Goal: Task Accomplishment & Management: Complete application form

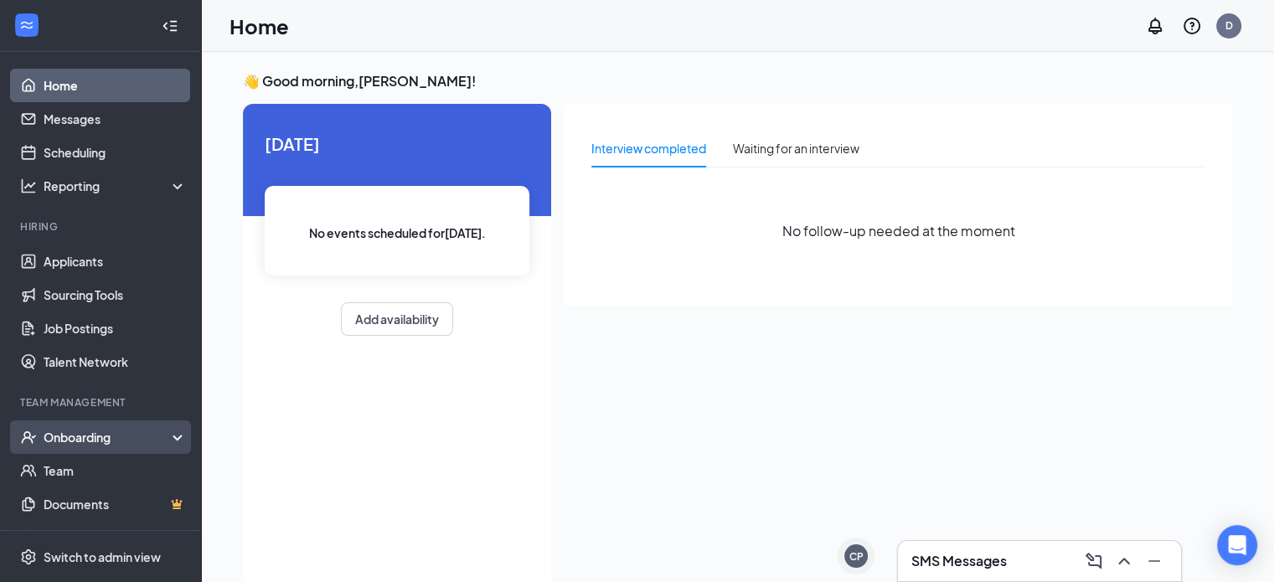
click at [130, 446] on div "Onboarding" at bounding box center [100, 438] width 201 height 34
click at [132, 460] on link "Overview" at bounding box center [115, 471] width 143 height 34
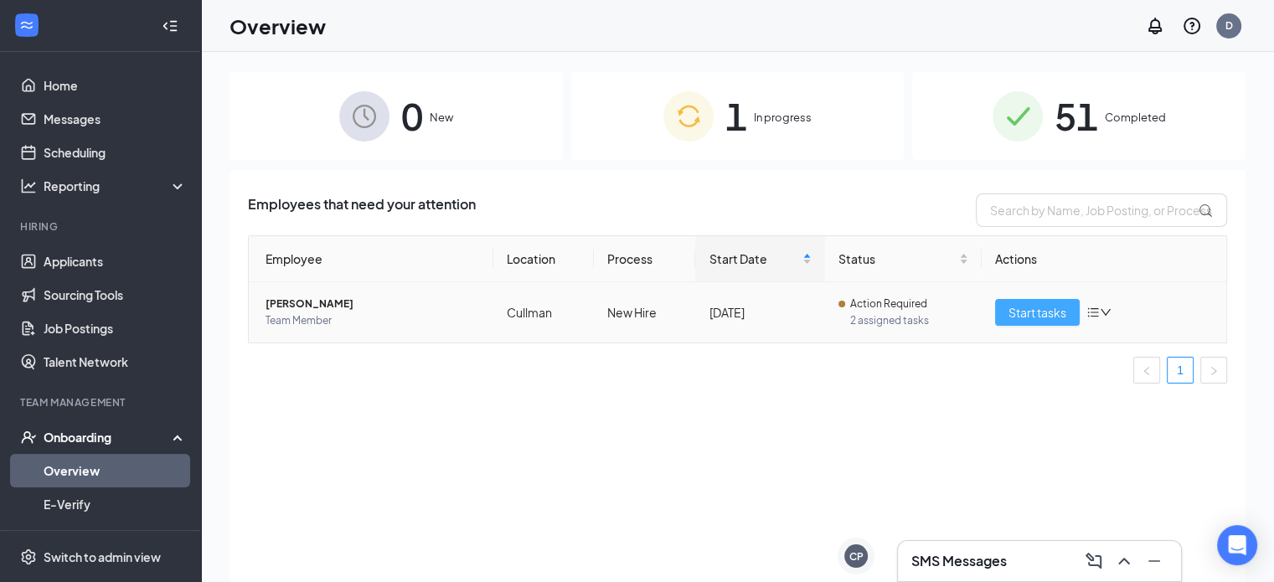
click at [1015, 319] on span "Start tasks" at bounding box center [1038, 312] width 58 height 18
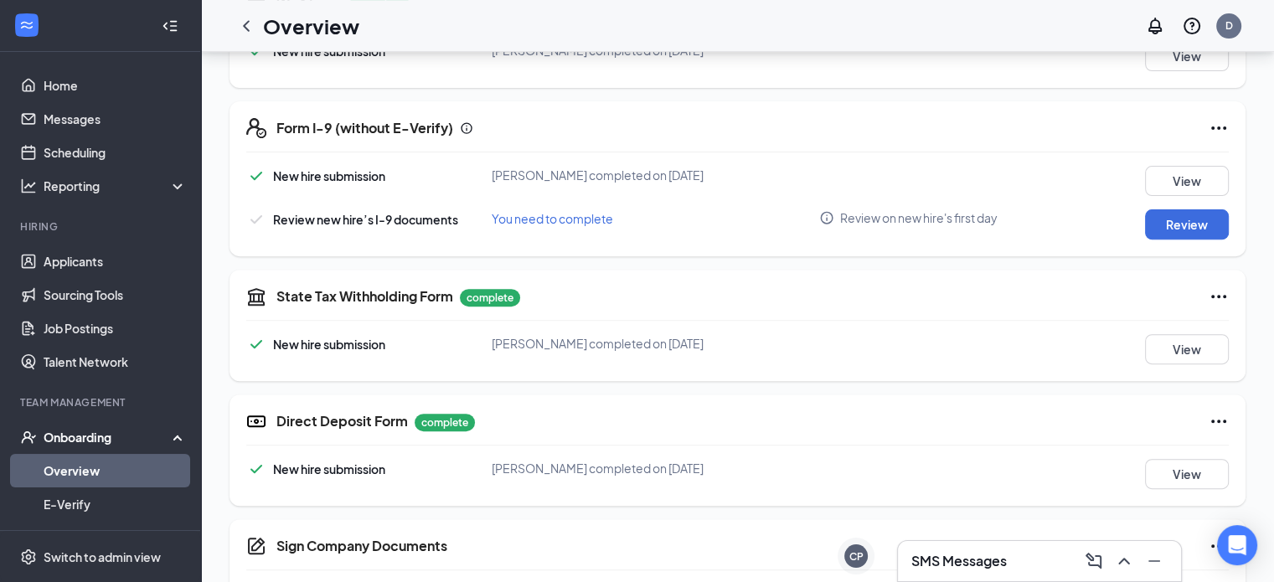
scroll to position [586, 0]
click at [1180, 220] on button "Review" at bounding box center [1187, 224] width 84 height 30
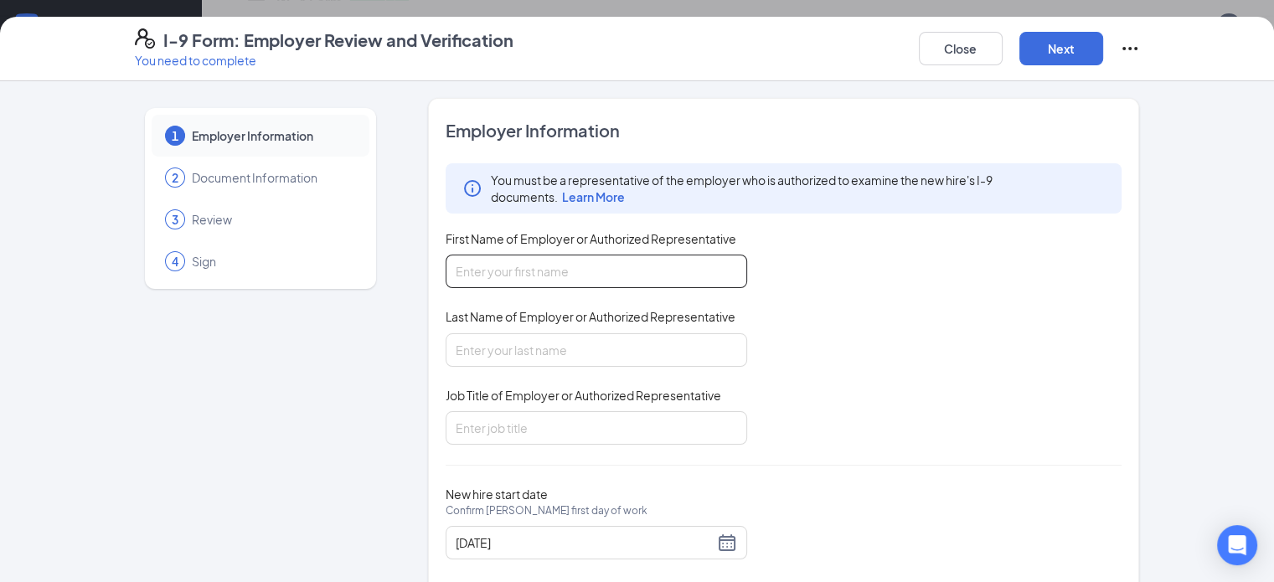
click at [603, 269] on input "First Name of Employer or Authorized Representative" at bounding box center [597, 272] width 302 height 34
type input "[PERSON_NAME]"
click at [492, 425] on input "Job Title of Employer or Authorized Representative" at bounding box center [597, 428] width 302 height 34
type input "General manager"
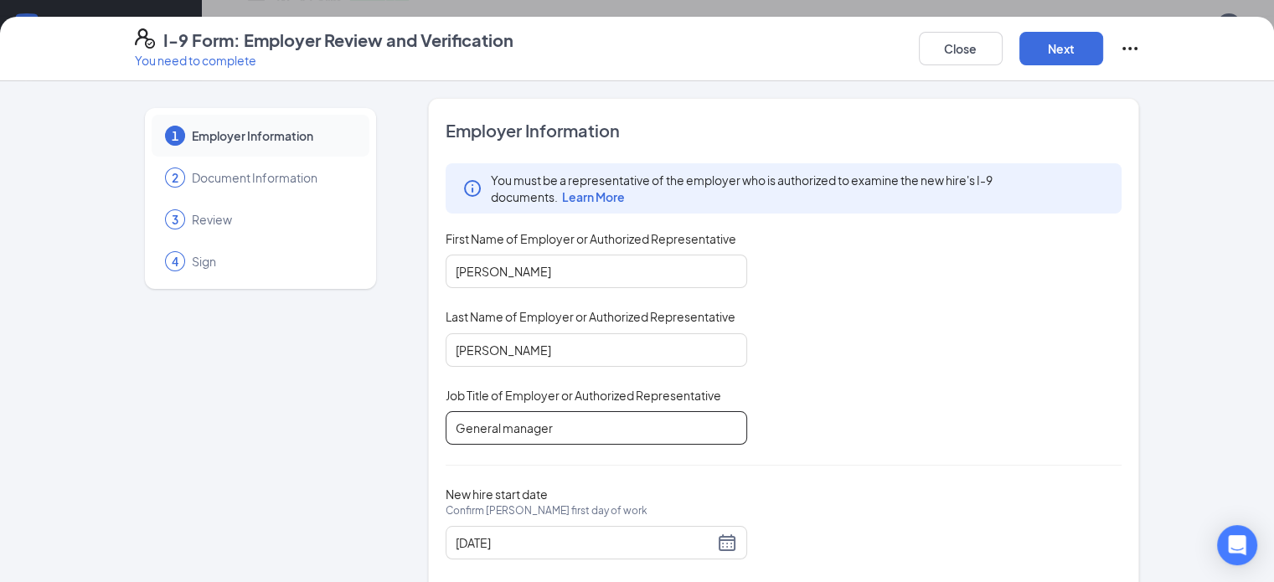
scroll to position [33, 0]
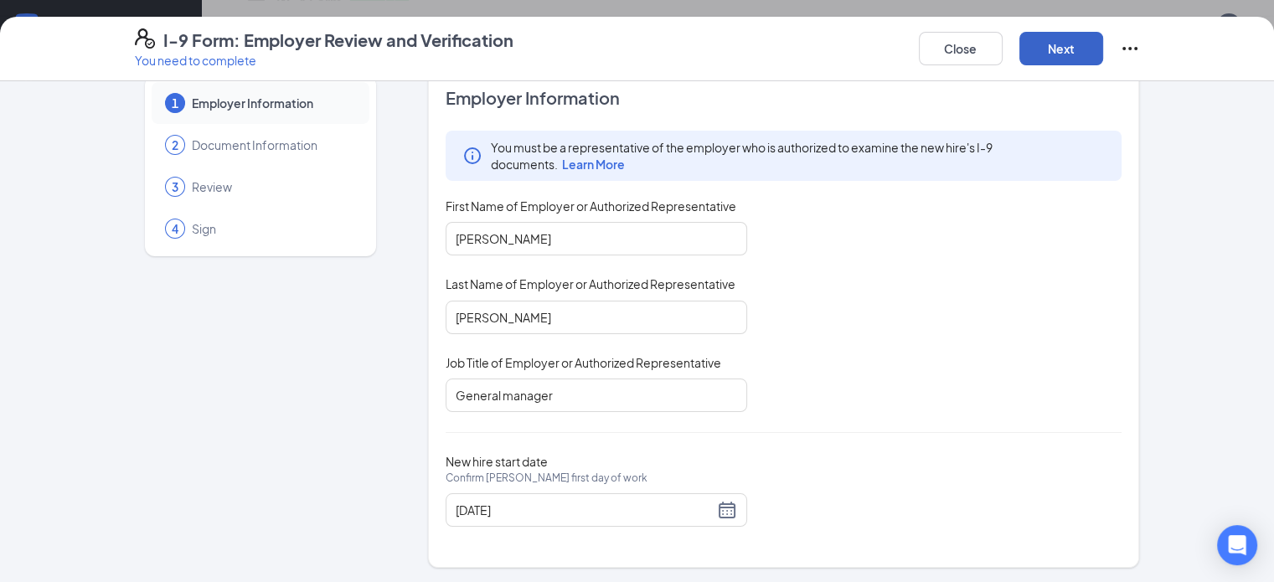
click at [1103, 53] on button "Next" at bounding box center [1062, 49] width 84 height 34
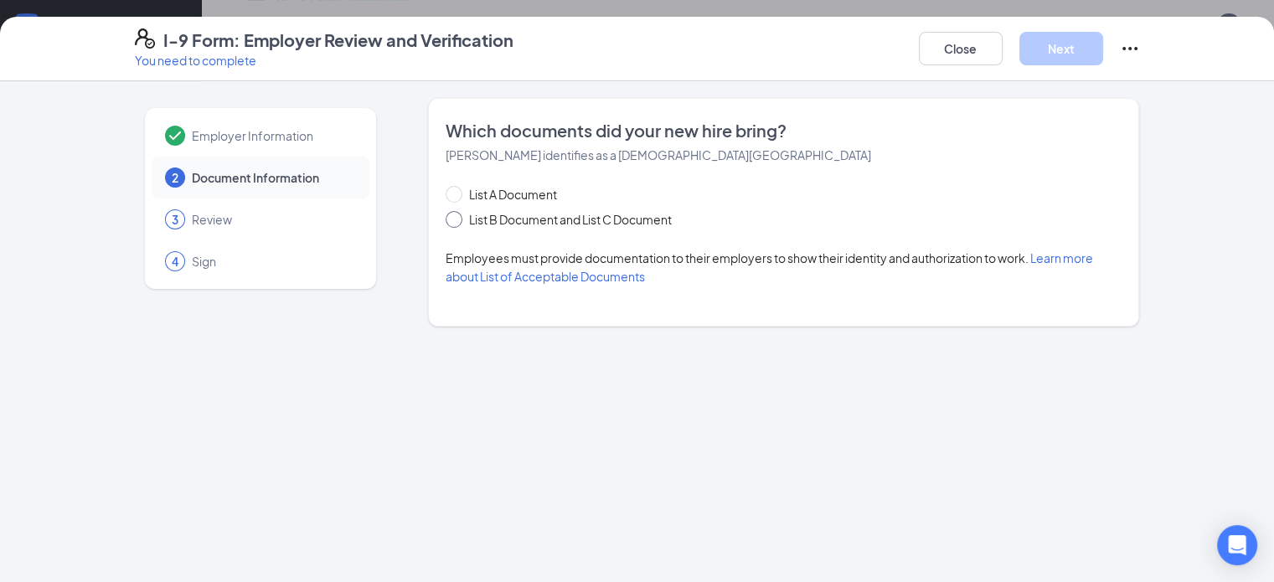
click at [446, 214] on input "List B Document and List C Document" at bounding box center [452, 217] width 12 height 12
radio input "true"
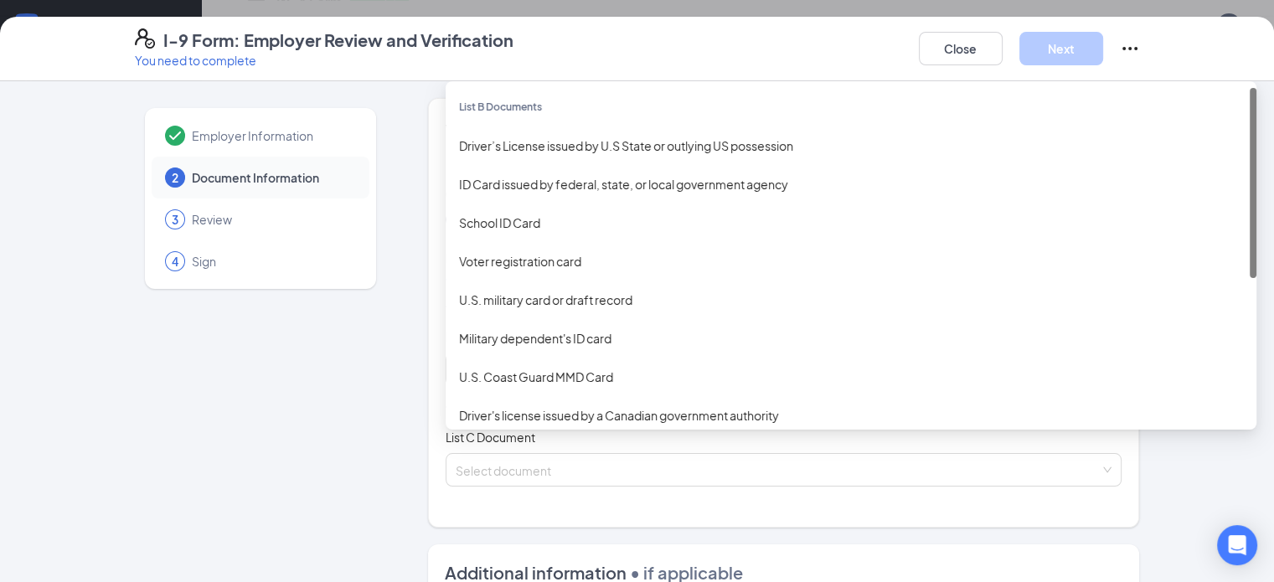
click at [560, 361] on div "Select document List B Documents Driver’s License issued by U.S State or outlyi…" at bounding box center [784, 370] width 677 height 34
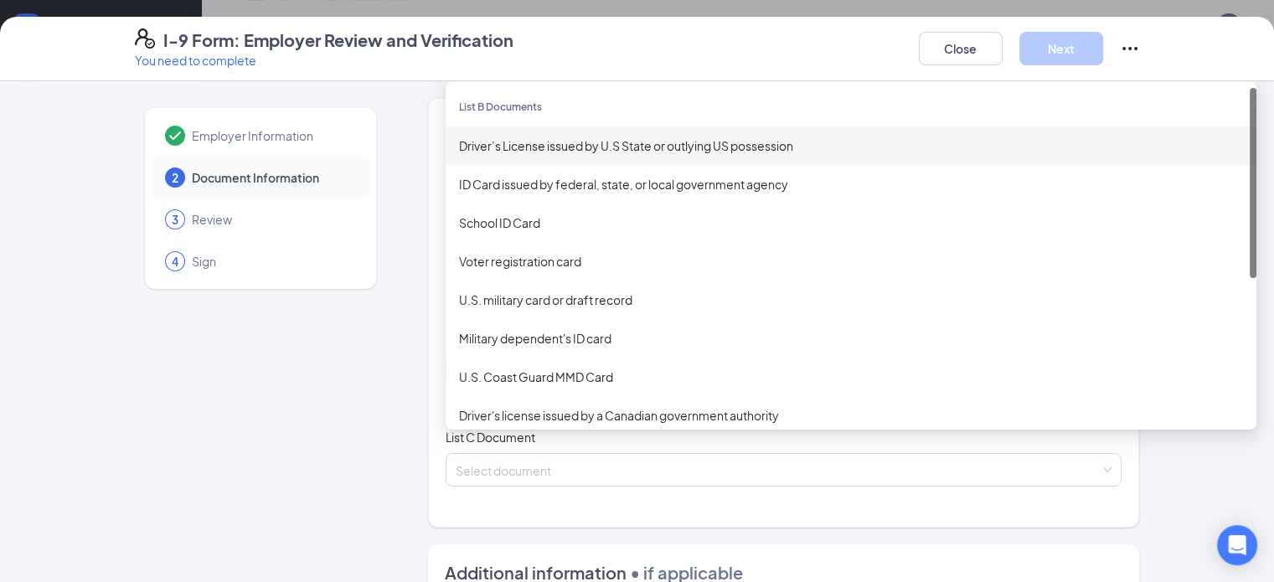
click at [593, 134] on div "Driver’s License issued by U.S State or outlying US possession" at bounding box center [851, 146] width 811 height 39
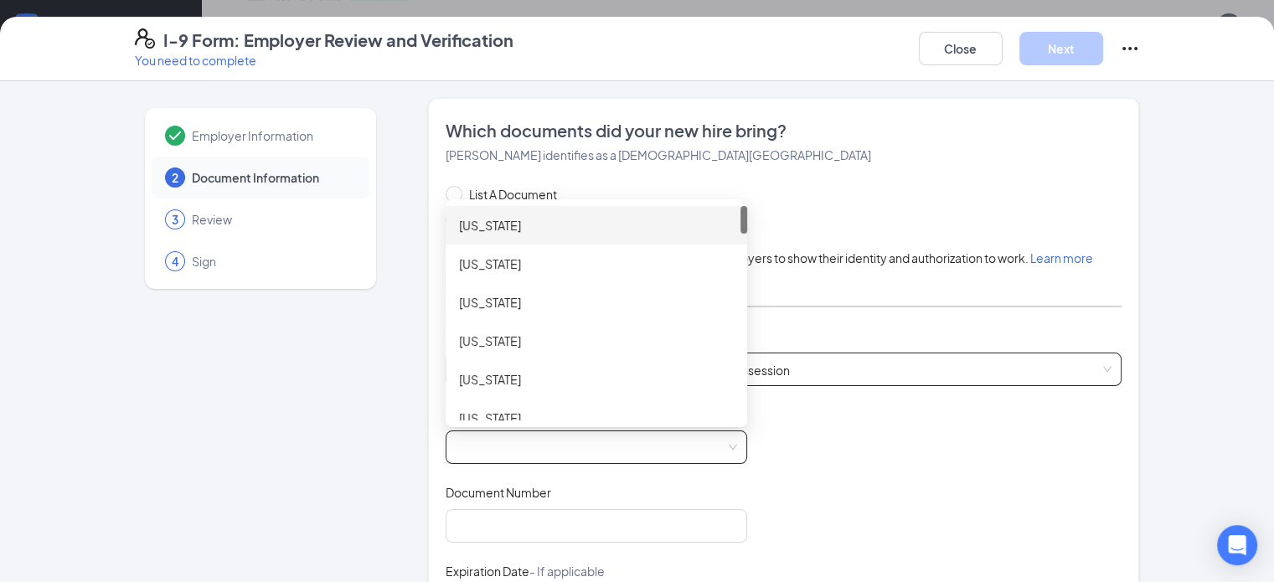
click at [489, 453] on span at bounding box center [596, 447] width 281 height 32
click at [489, 217] on div "[US_STATE]" at bounding box center [596, 225] width 275 height 18
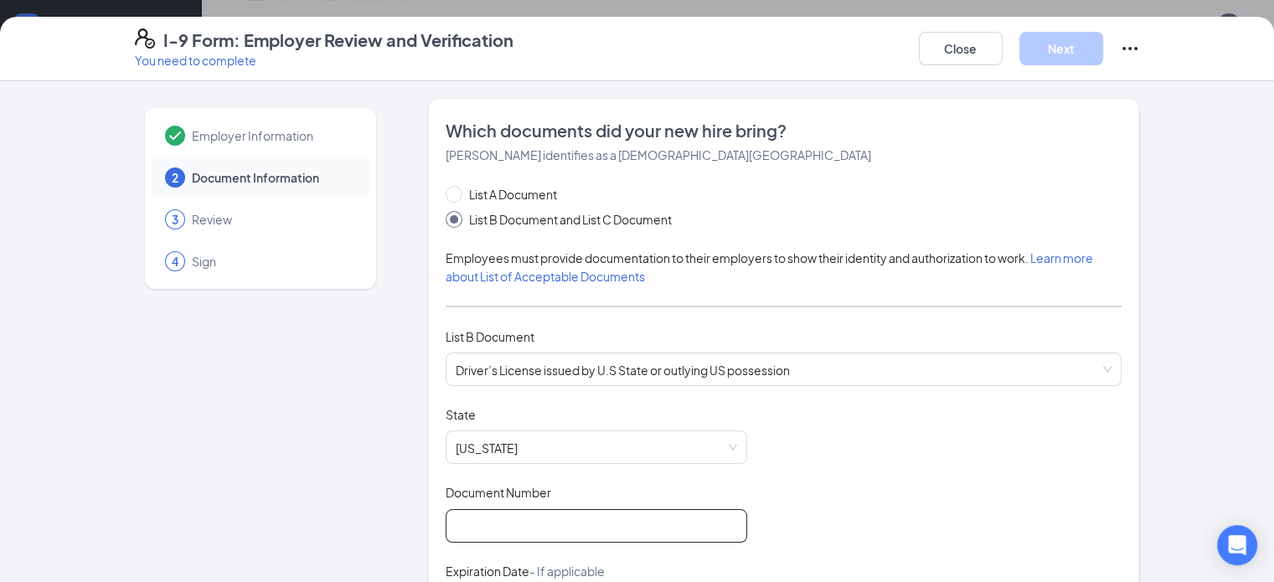
click at [463, 516] on input "Document Number" at bounding box center [597, 526] width 302 height 34
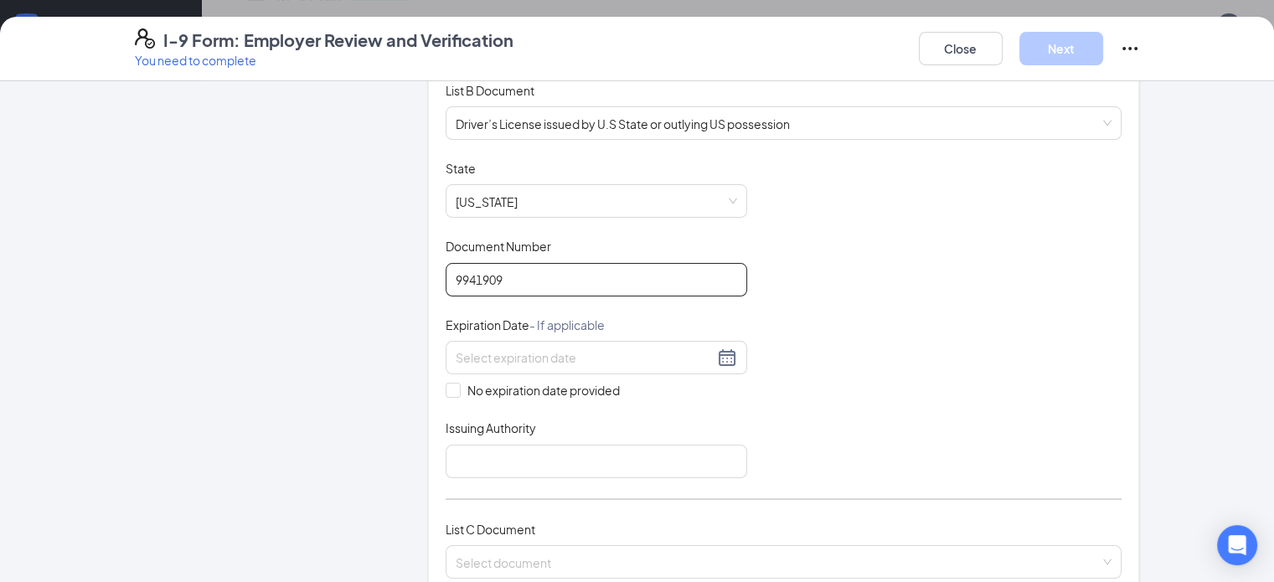
scroll to position [251, 0]
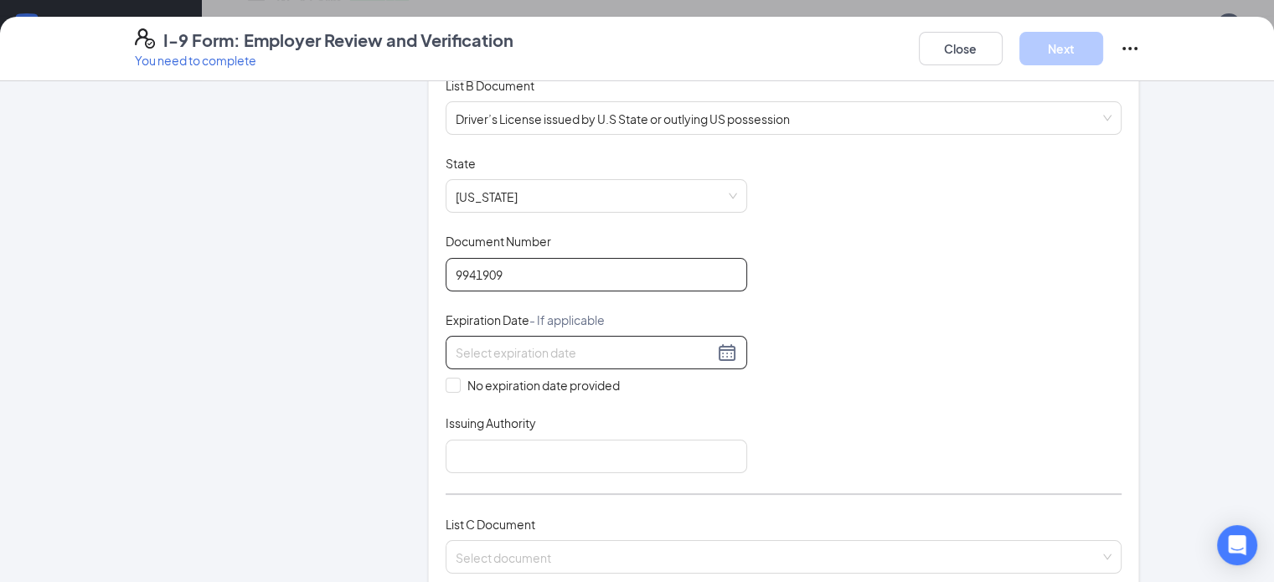
type input "9941909"
click at [532, 344] on input at bounding box center [585, 352] width 258 height 18
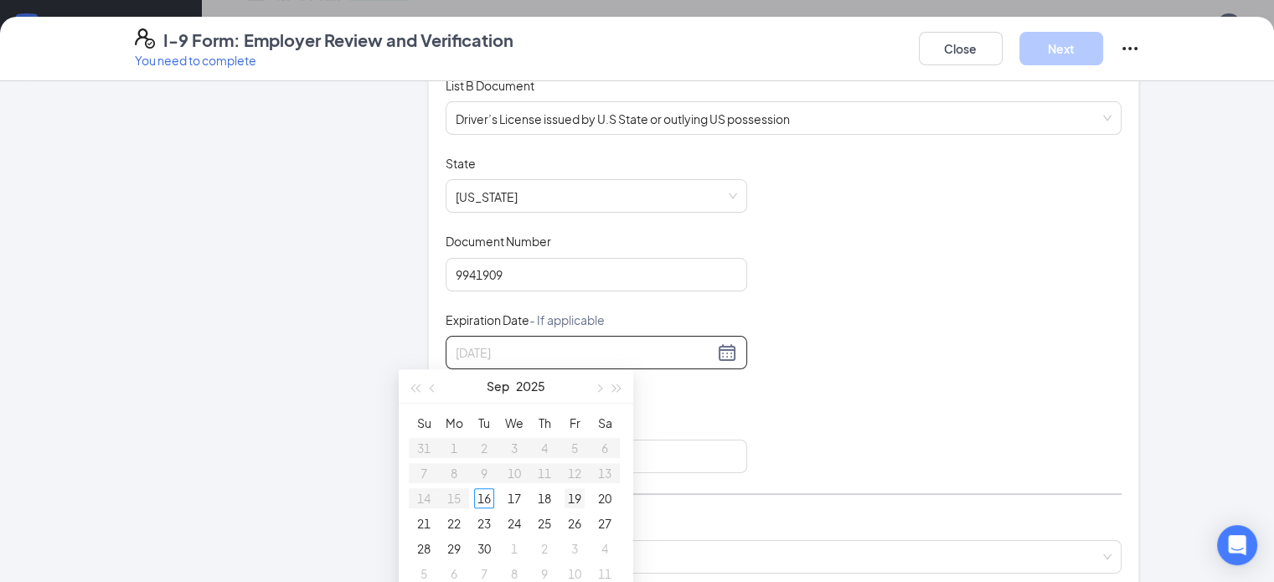
type input "[DATE]"
click at [613, 390] on span "button" at bounding box center [617, 389] width 8 height 8
type input "[DATE]"
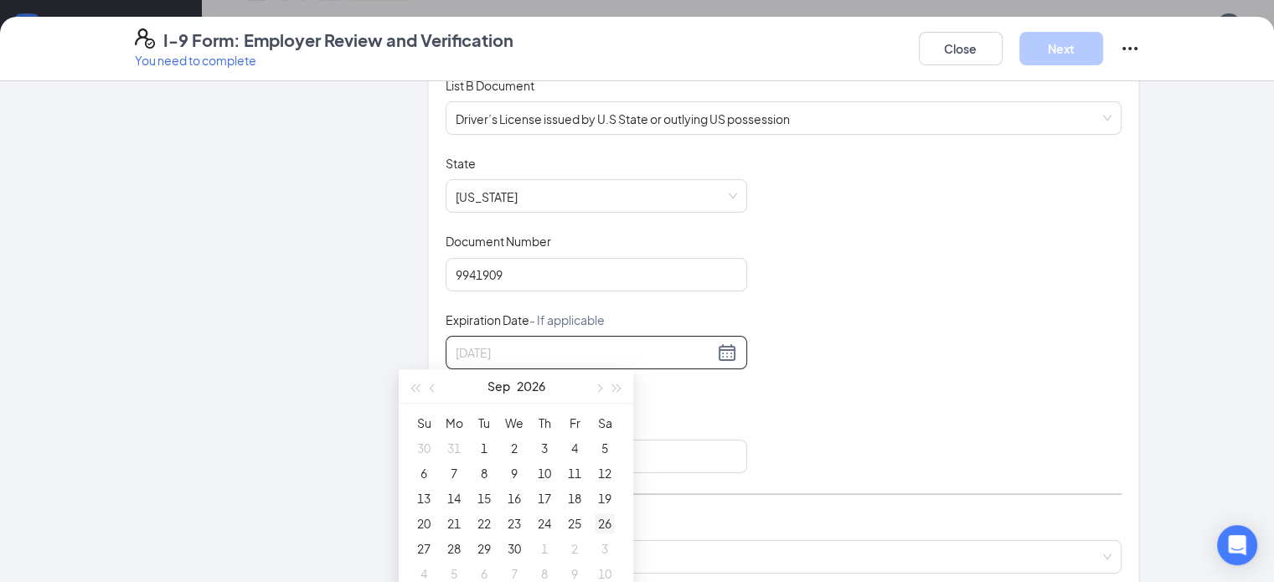
click at [604, 525] on div "26" at bounding box center [605, 524] width 20 height 20
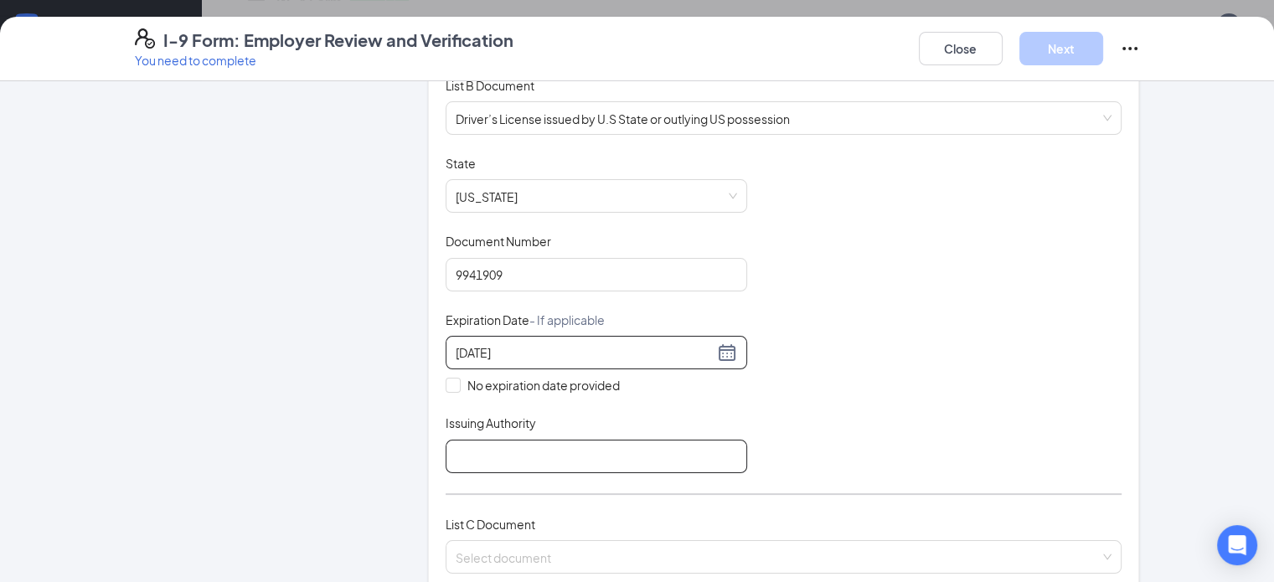
click at [446, 453] on input "Issuing Authority" at bounding box center [597, 457] width 302 height 34
type input "Al"
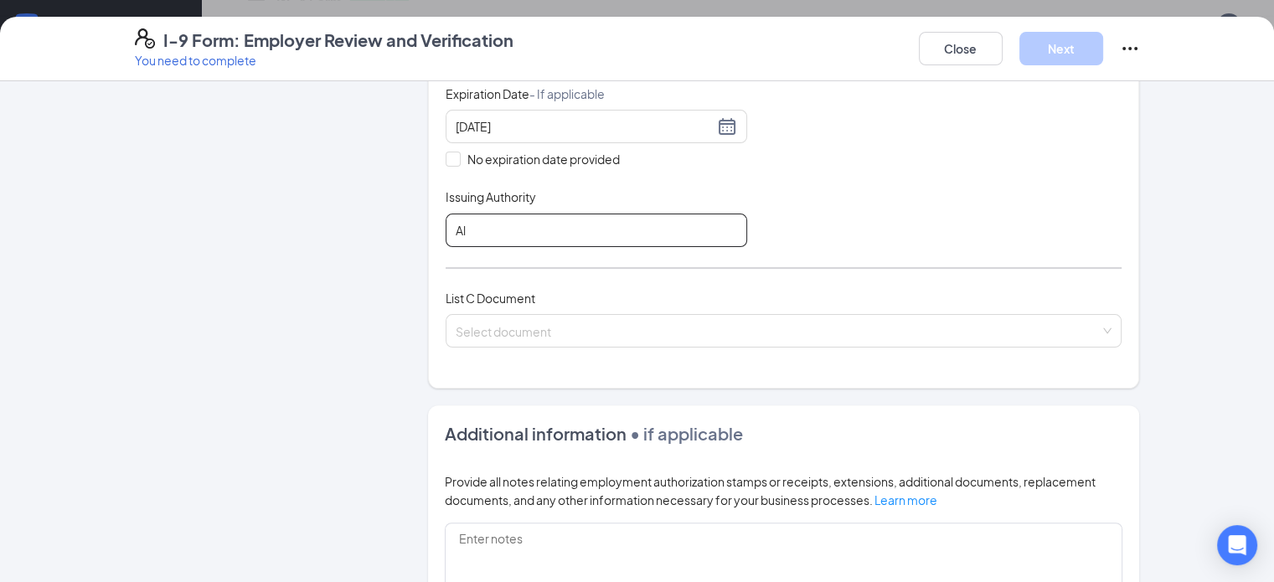
scroll to position [503, 0]
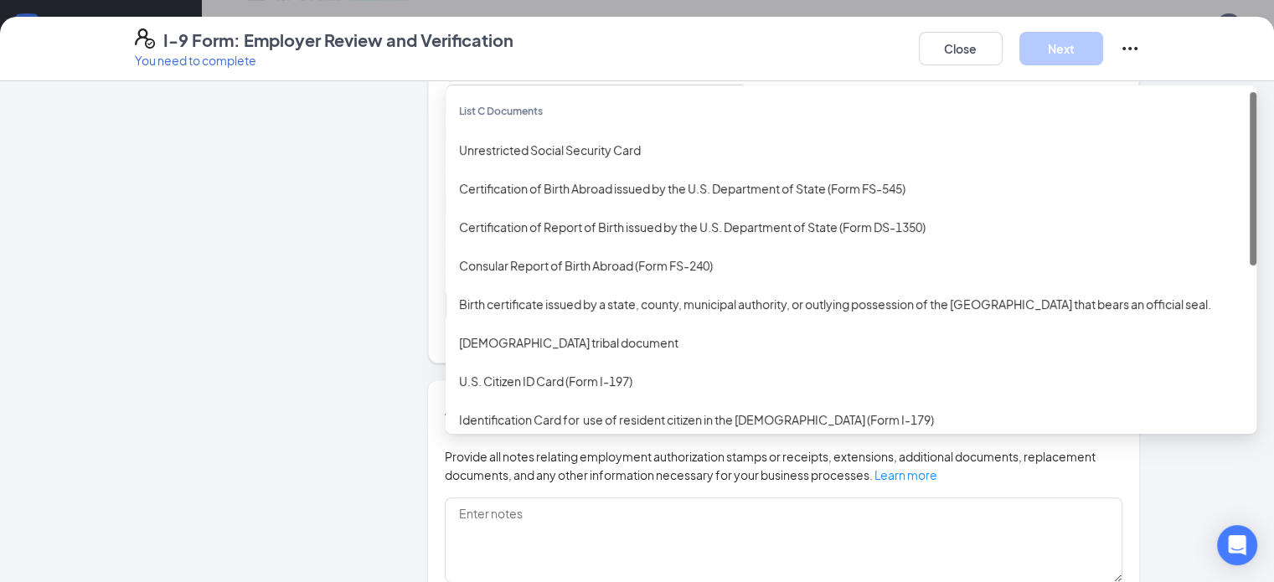
click at [482, 302] on div "Select document List C Documents Unrestricted Social Security Card Certificatio…" at bounding box center [784, 306] width 677 height 34
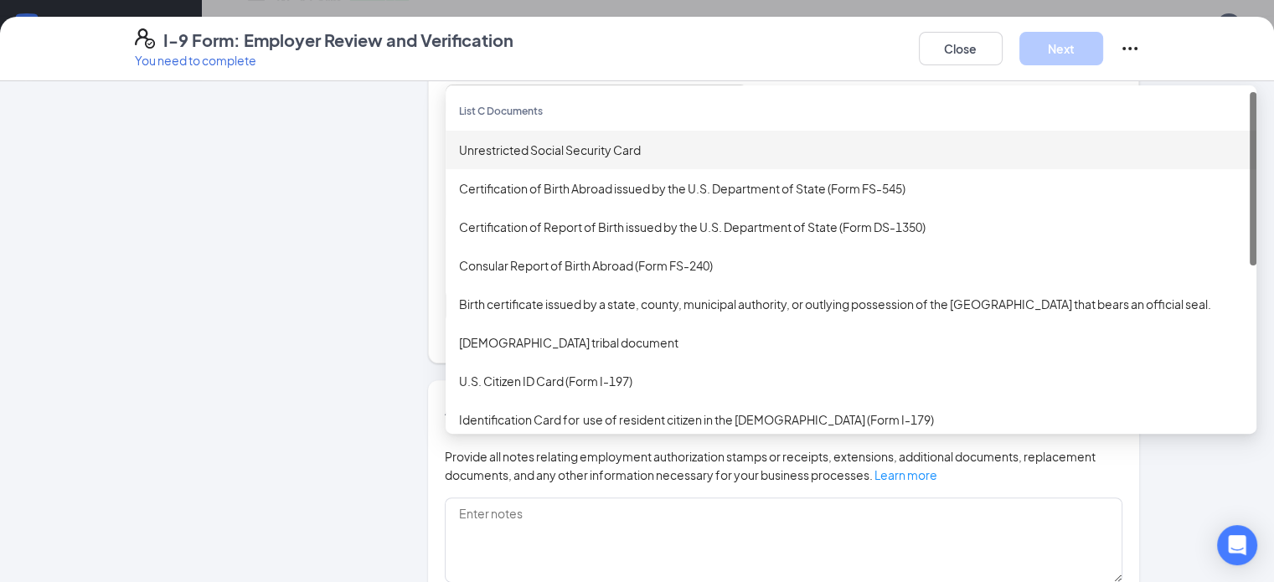
click at [553, 149] on div "Unrestricted Social Security Card" at bounding box center [851, 150] width 784 height 18
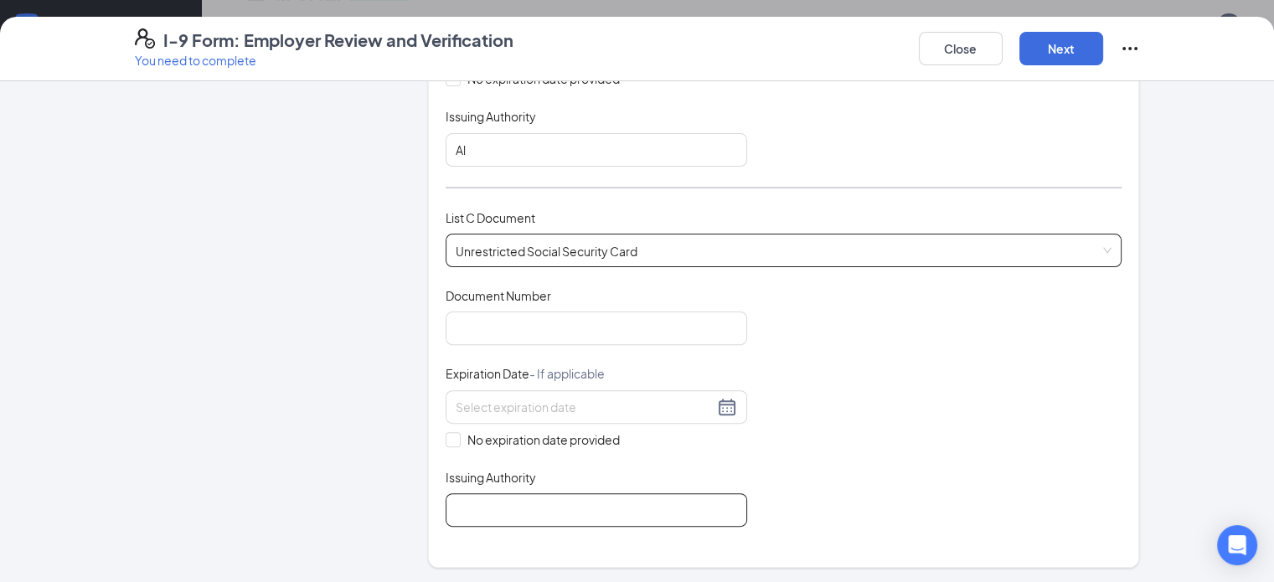
scroll to position [754, 0]
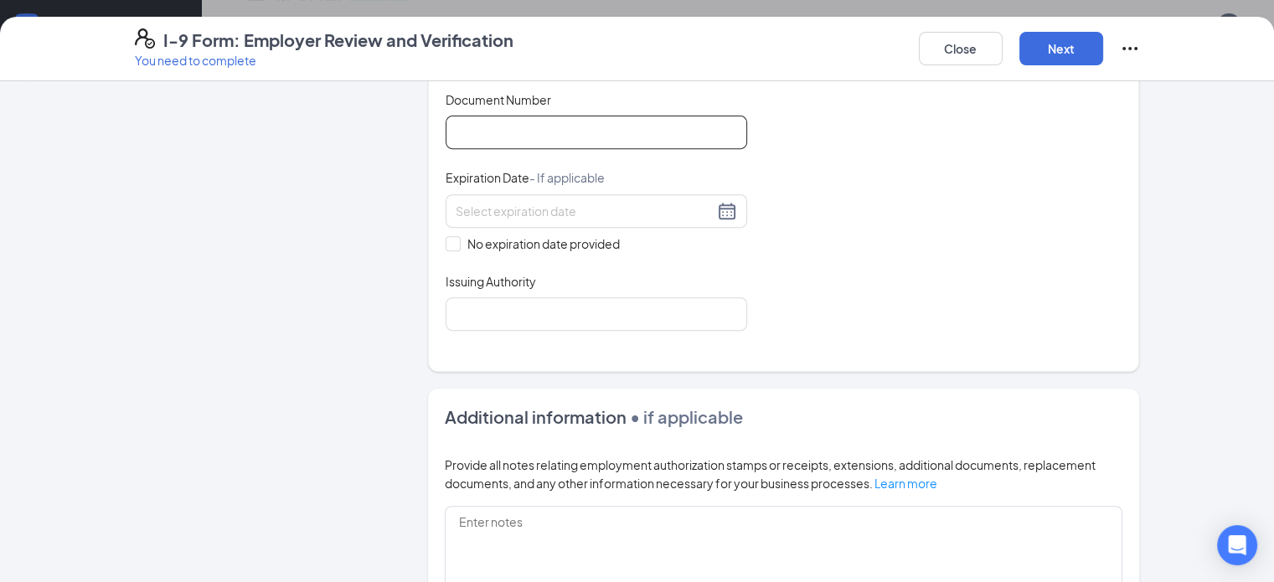
click at [446, 127] on input "Document Number" at bounding box center [597, 133] width 302 height 34
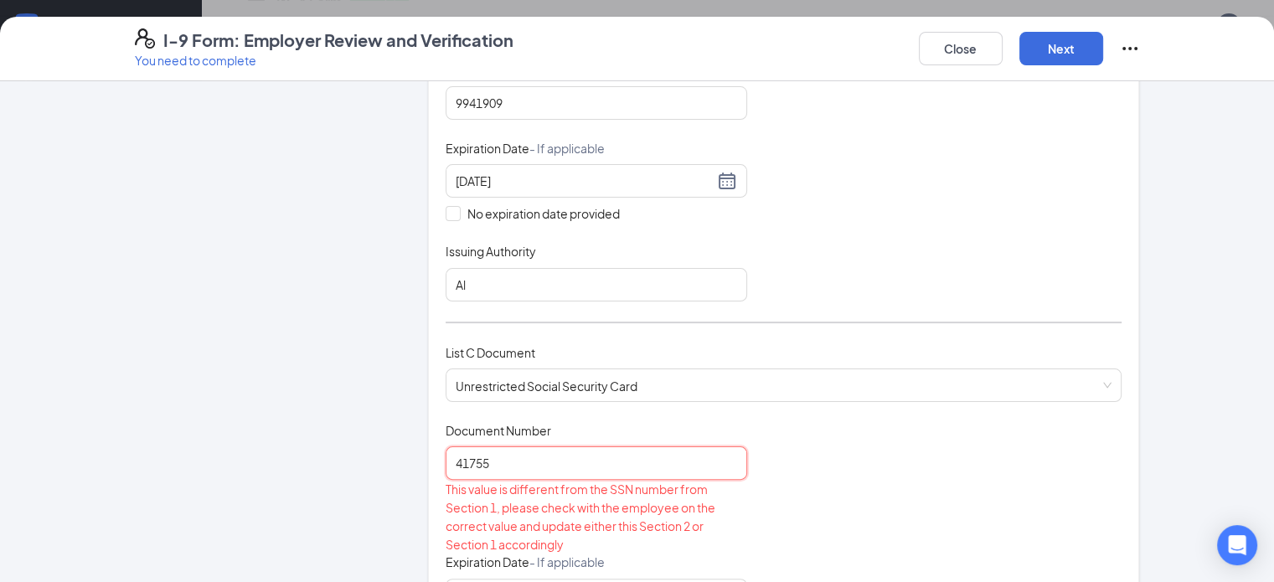
scroll to position [419, 0]
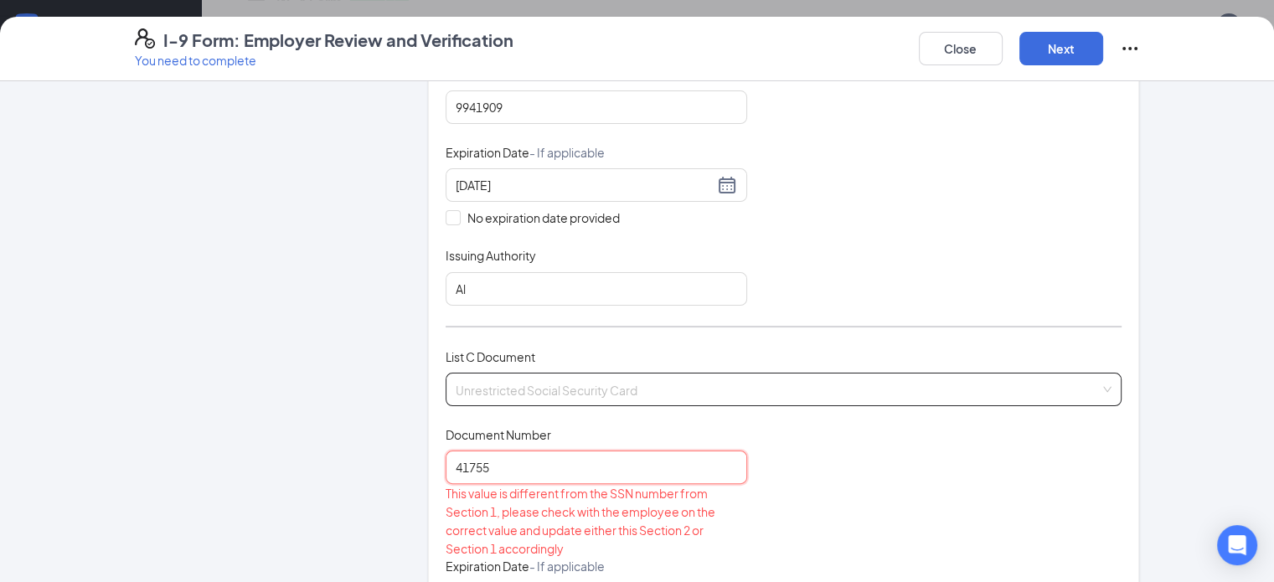
click at [612, 378] on span "Unrestricted Social Security Card" at bounding box center [784, 390] width 657 height 32
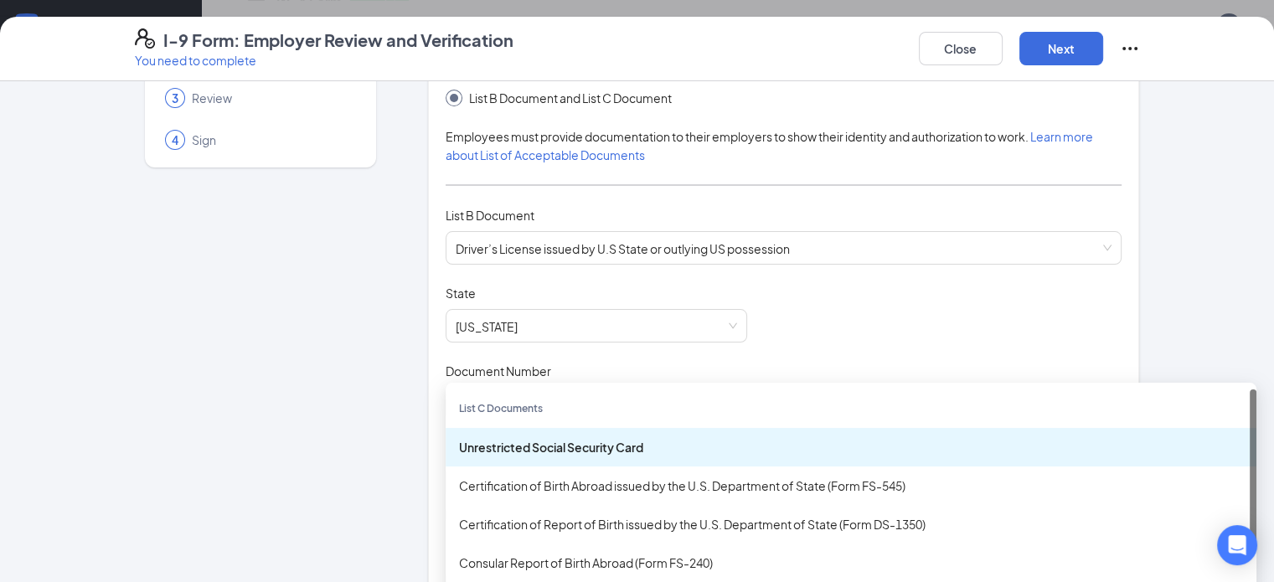
scroll to position [84, 0]
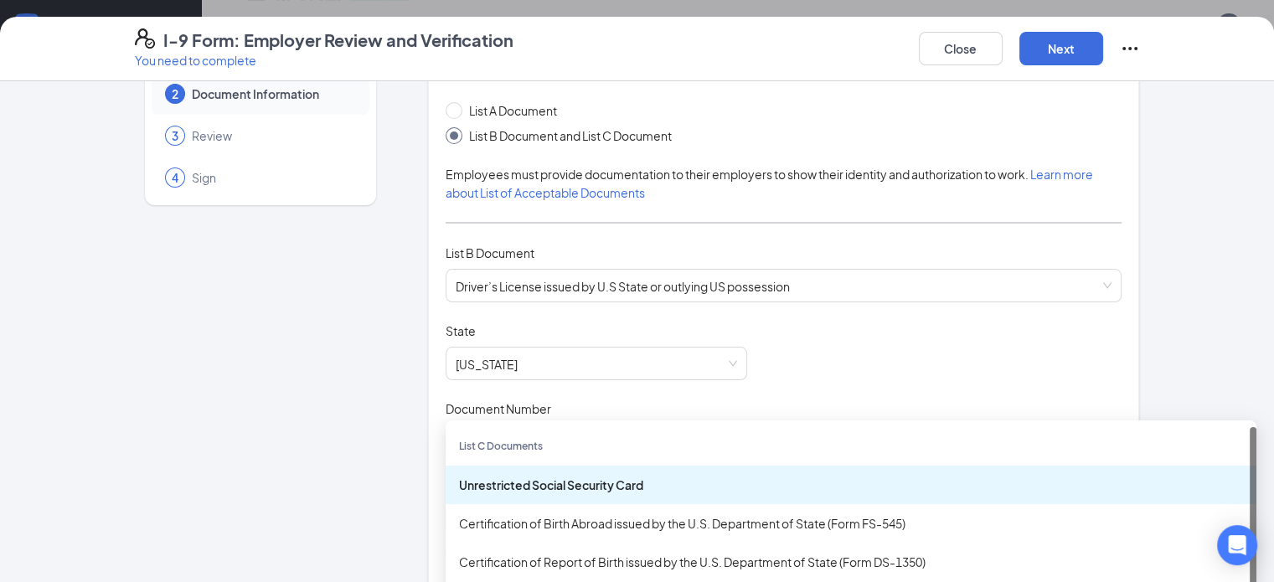
click at [590, 476] on div "Unrestricted Social Security Card" at bounding box center [851, 485] width 784 height 18
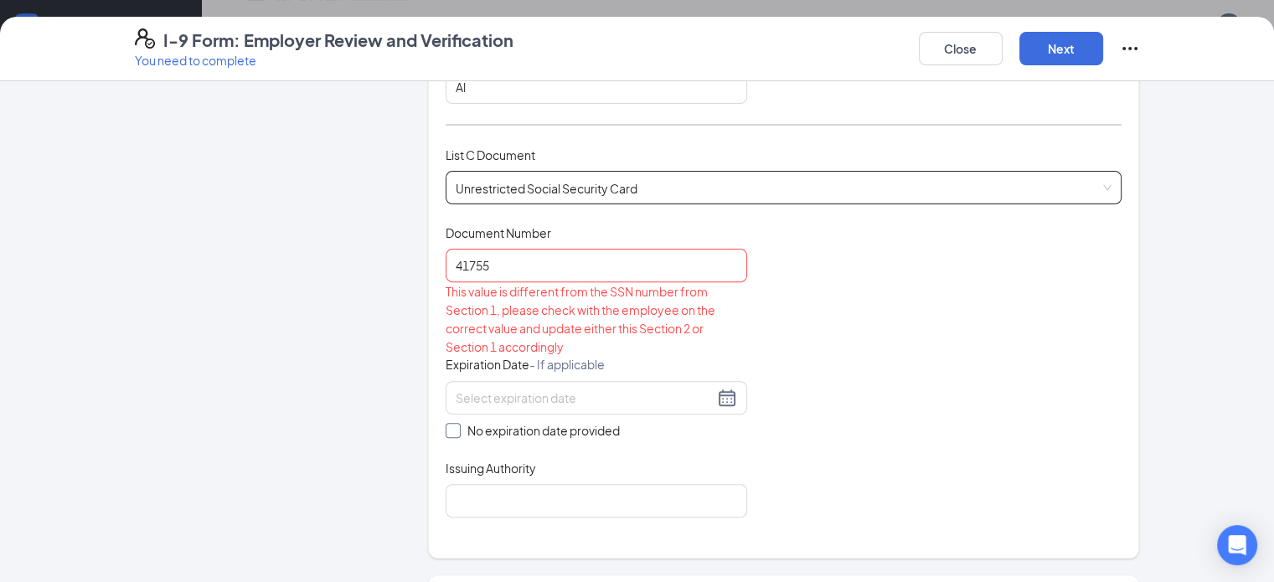
scroll to position [670, 0]
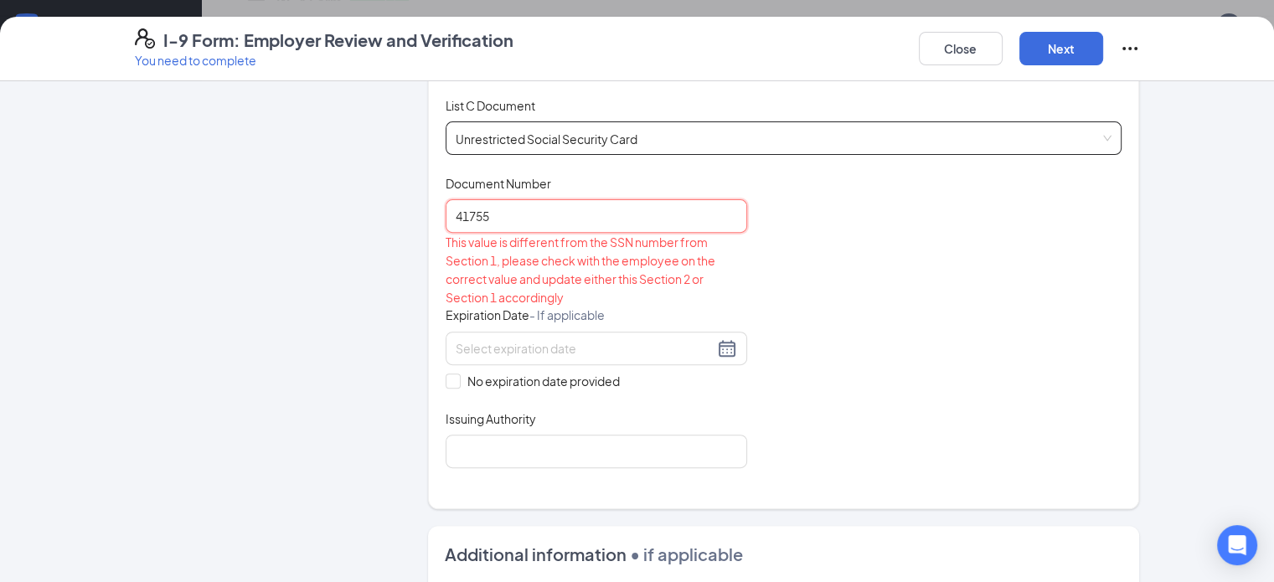
click at [449, 214] on input "41755" at bounding box center [597, 216] width 302 height 34
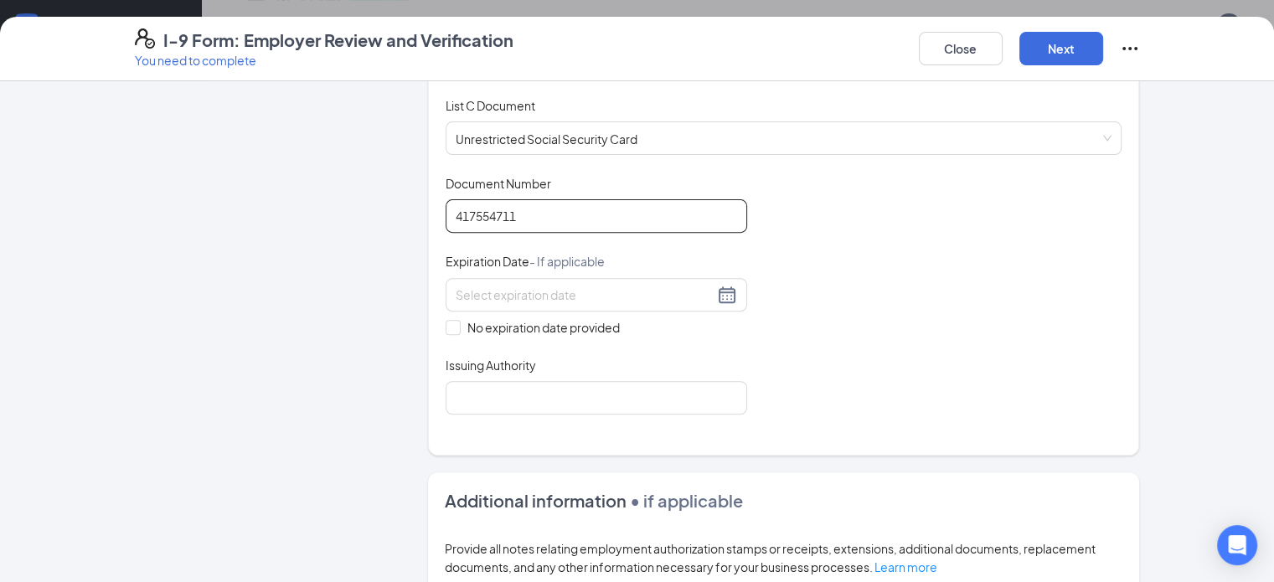
type input "417554711"
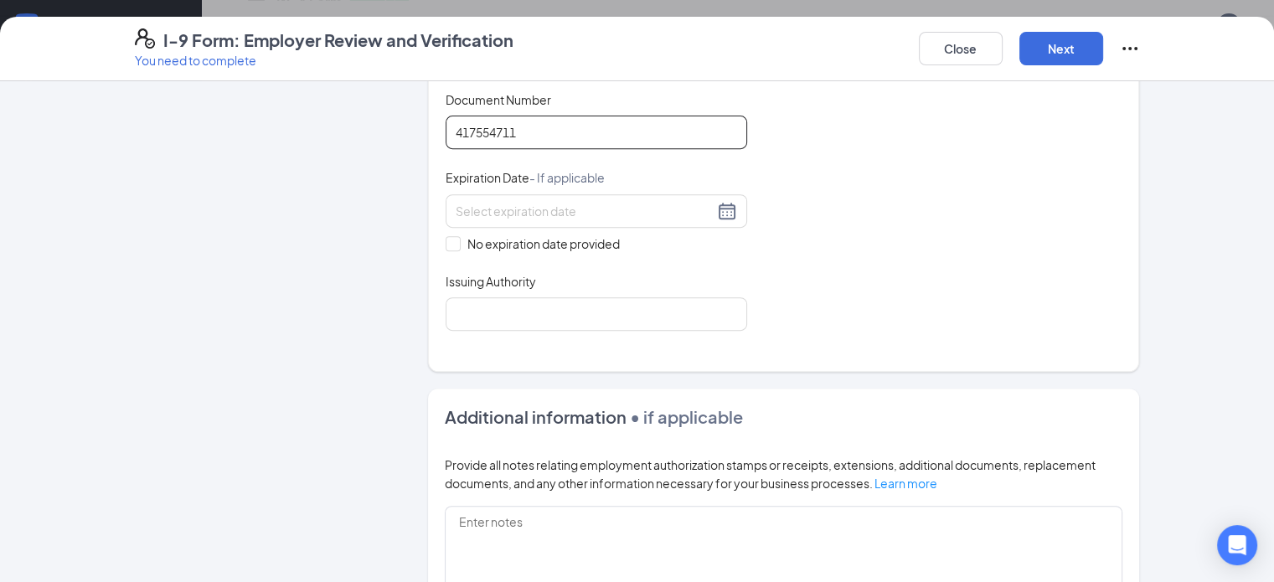
scroll to position [838, 0]
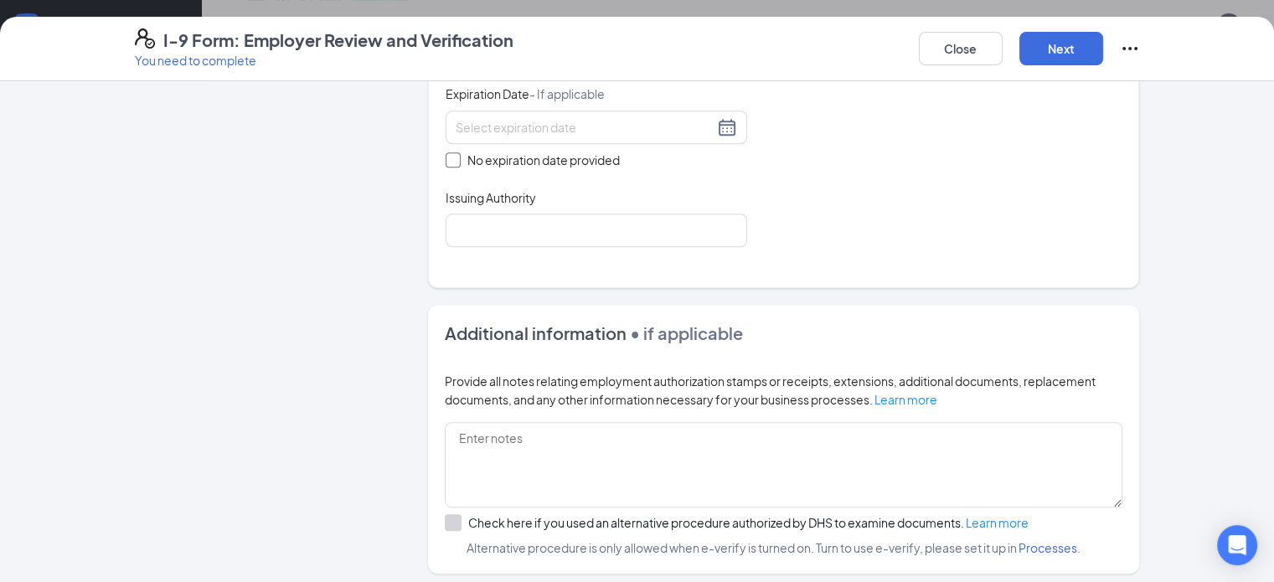
click at [446, 154] on span at bounding box center [453, 159] width 15 height 15
click at [446, 154] on input "No expiration date provided" at bounding box center [452, 158] width 12 height 12
checkbox input "true"
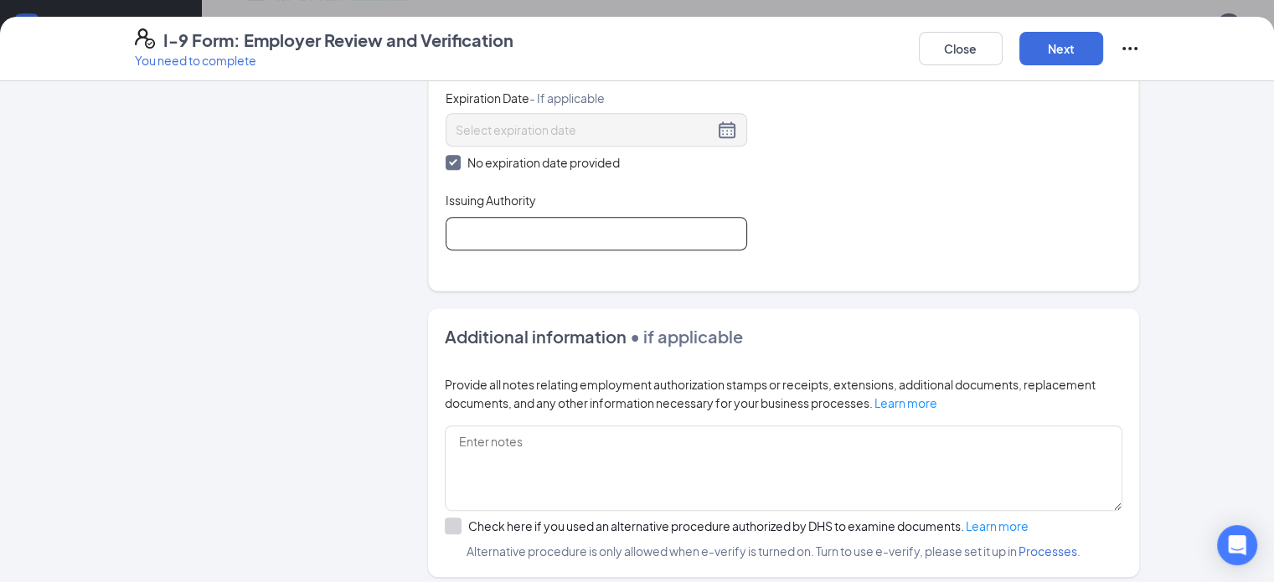
click at [452, 217] on input "Issuing Authority" at bounding box center [597, 234] width 302 height 34
type input "Social Security Administration"
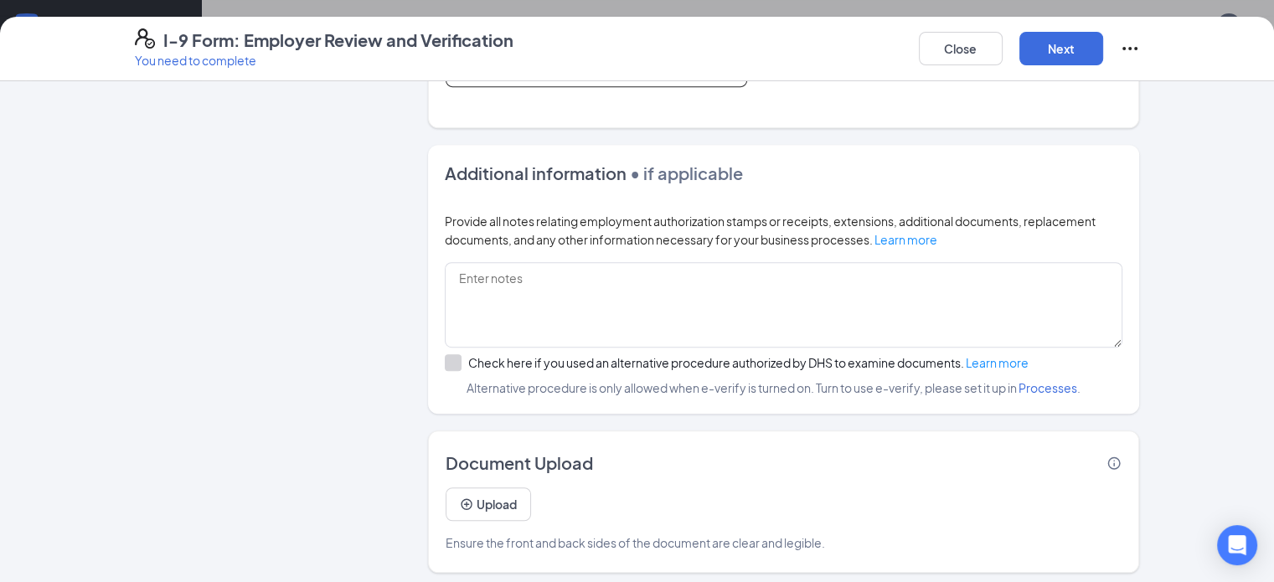
scroll to position [740, 0]
click at [1103, 42] on button "Next" at bounding box center [1062, 49] width 84 height 34
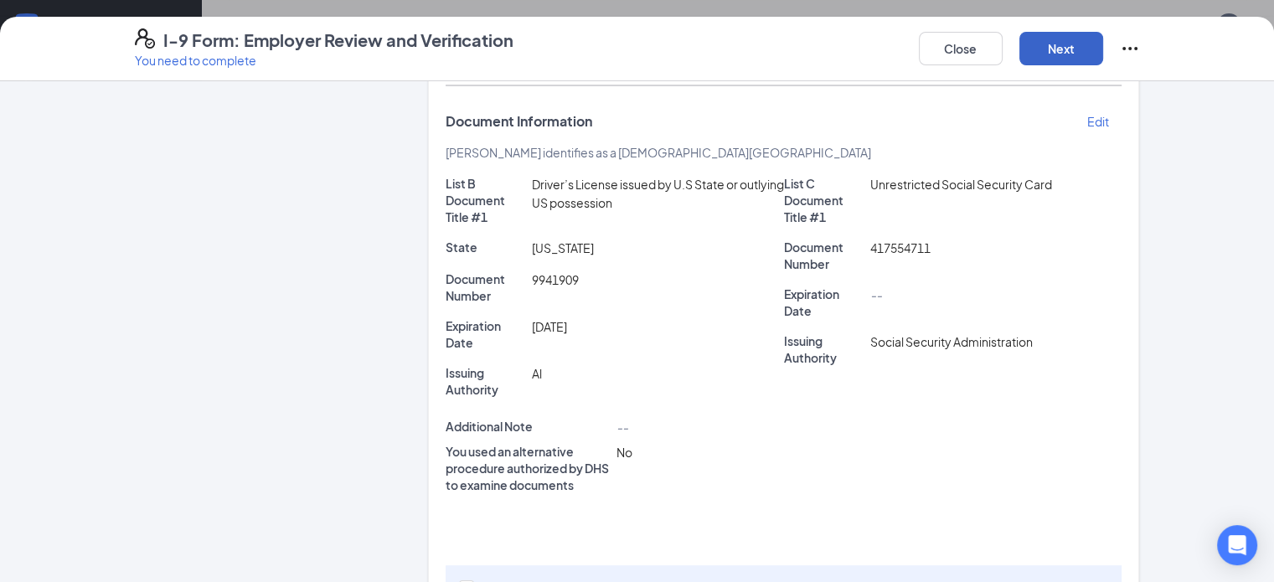
scroll to position [323, 0]
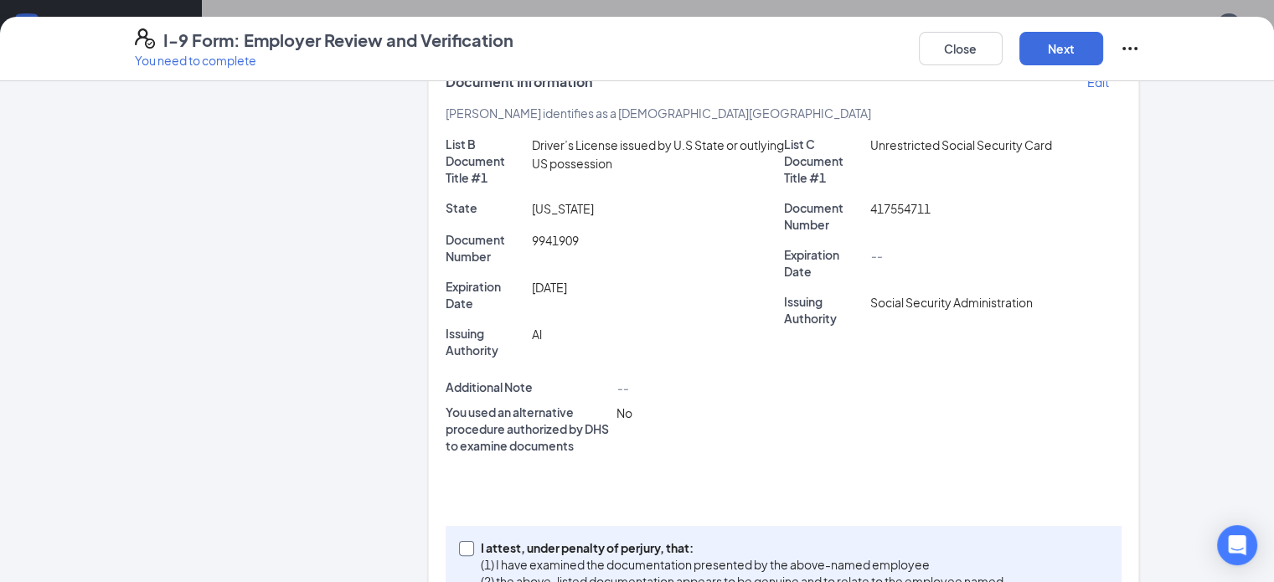
click at [459, 541] on span at bounding box center [466, 548] width 15 height 15
click at [459, 541] on input "I attest, under penalty of [PERSON_NAME], that: (1) I have examined the documen…" at bounding box center [465, 547] width 12 height 12
checkbox input "true"
click at [1103, 46] on button "Next" at bounding box center [1062, 49] width 84 height 34
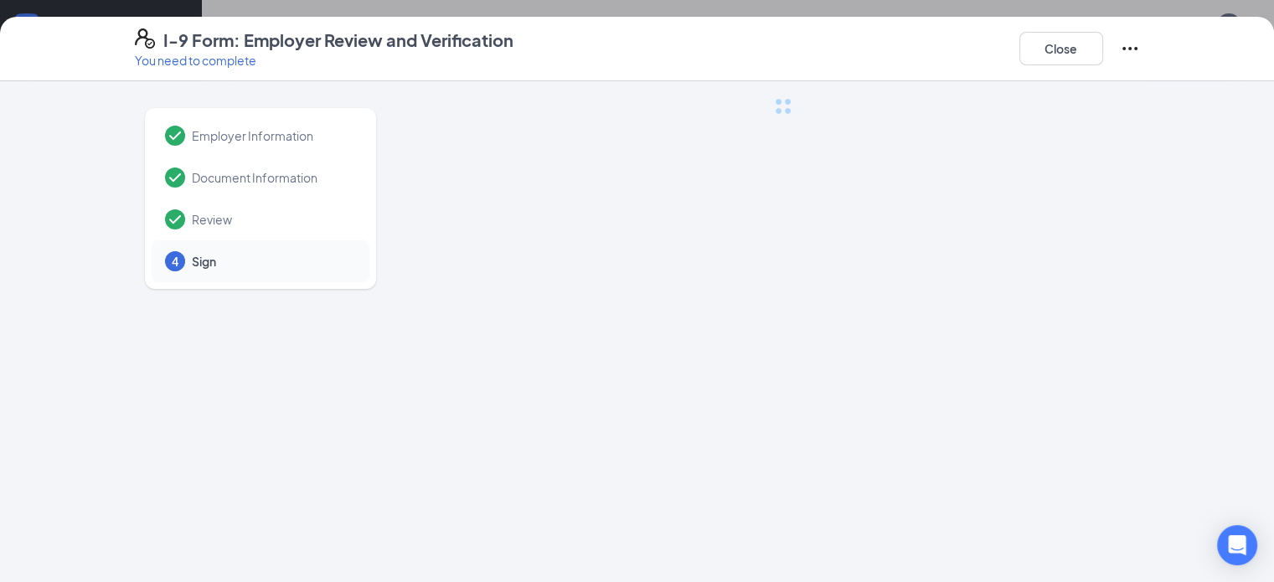
scroll to position [0, 0]
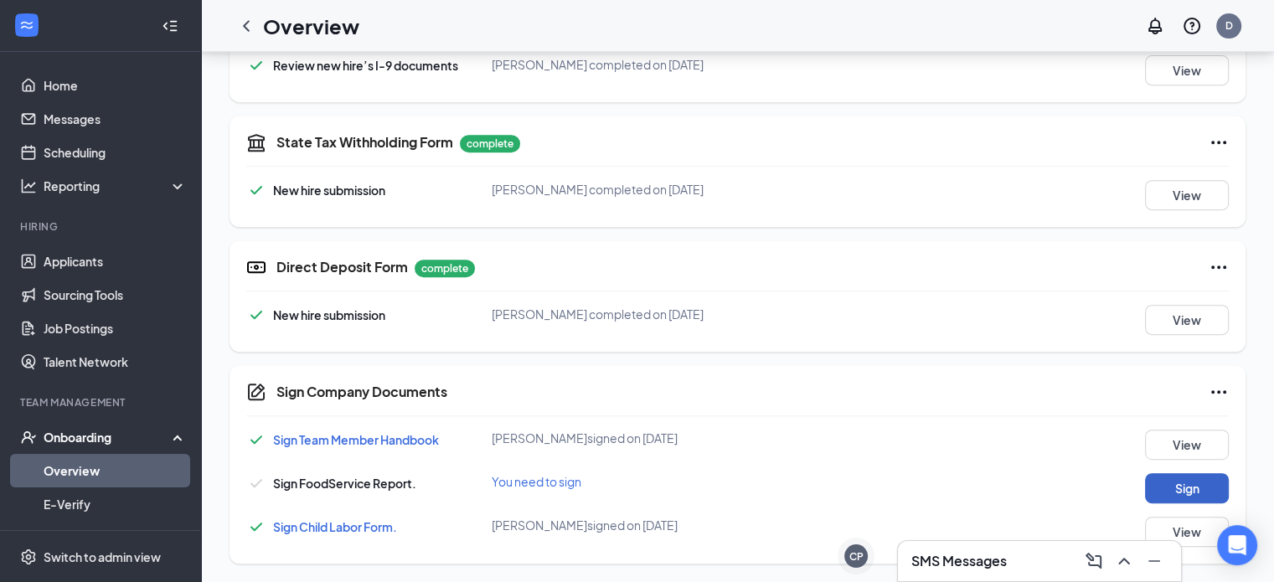
click at [1181, 490] on button "Sign" at bounding box center [1187, 488] width 84 height 30
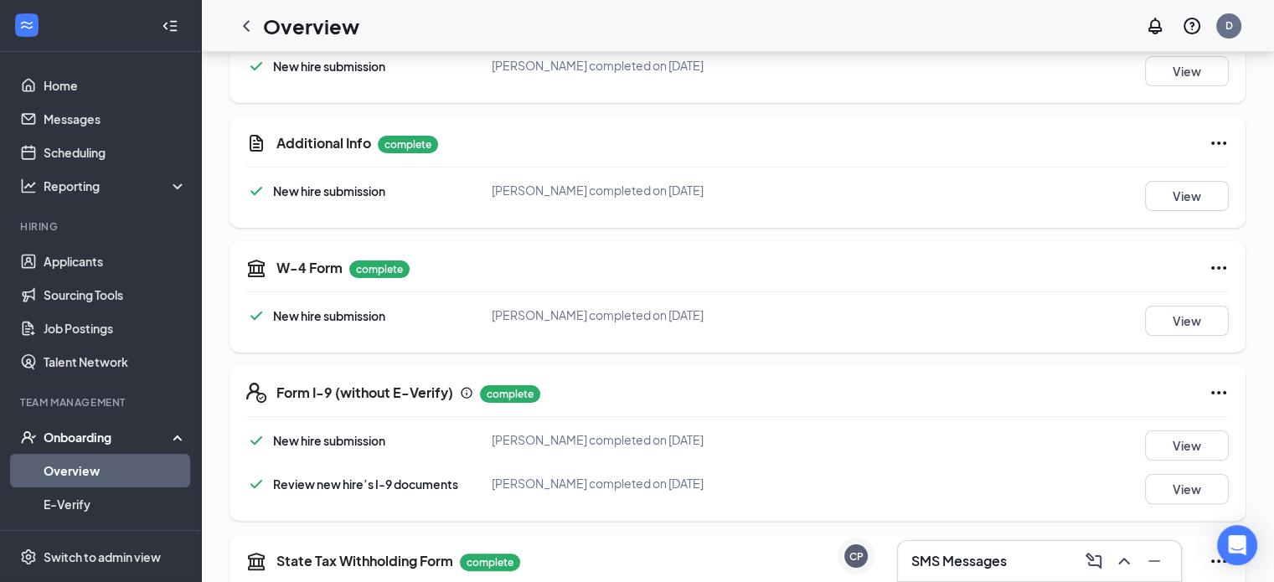
scroll to position [746, 0]
